Goal: Transaction & Acquisition: Purchase product/service

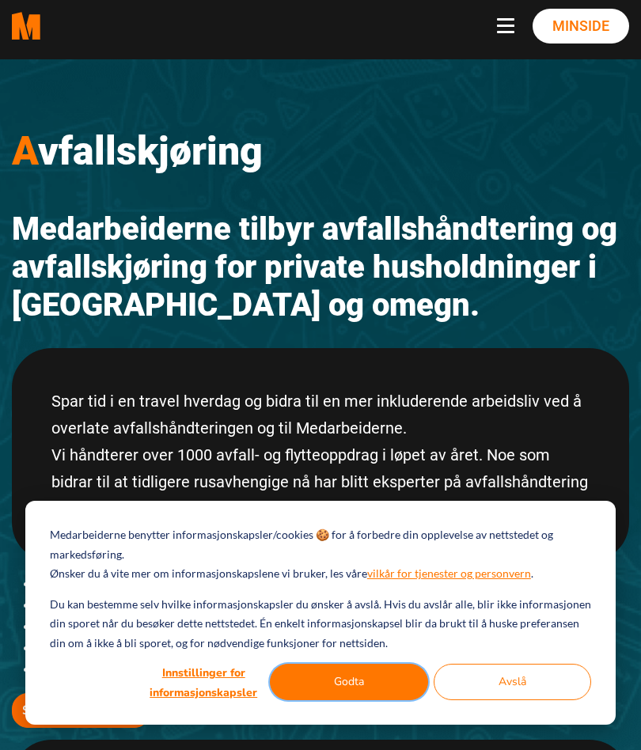
click at [370, 673] on button "Godta" at bounding box center [349, 682] width 158 height 36
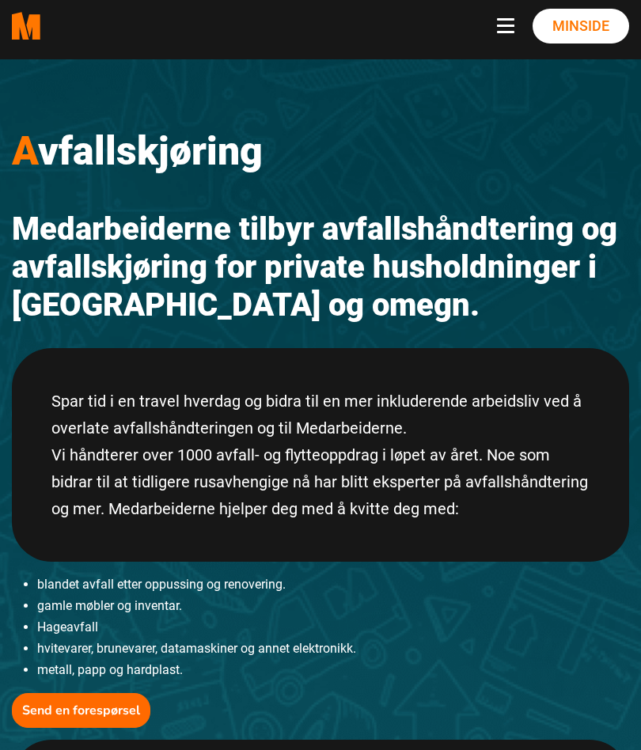
click at [498, 632] on li "Hageavfall" at bounding box center [333, 626] width 592 height 21
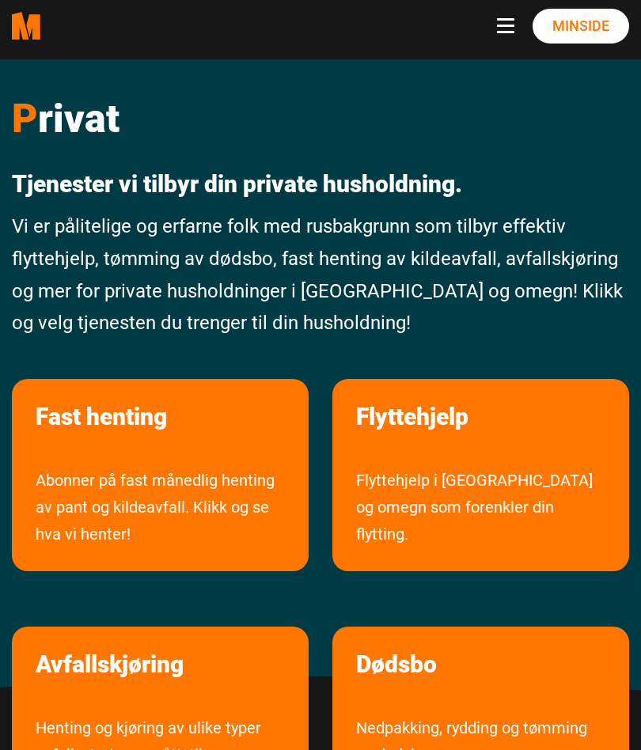
click at [315, 615] on div "Avfallskjøring Henting og kjøring av ulike typer avfall, stort og smått, til av…" at bounding box center [160, 727] width 320 height 224
